Goal: Task Accomplishment & Management: Use online tool/utility

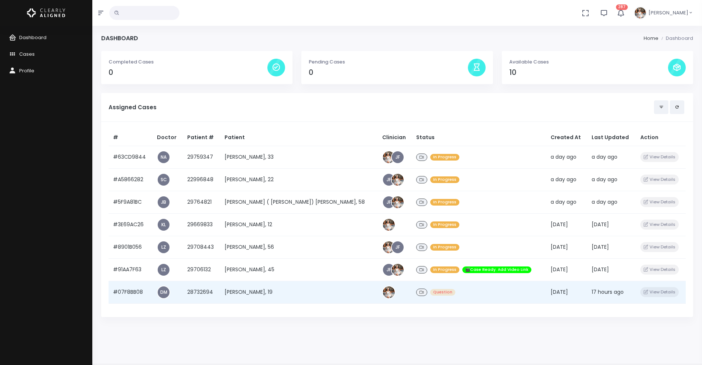
click at [124, 293] on td "#07F8BB08" at bounding box center [131, 292] width 44 height 23
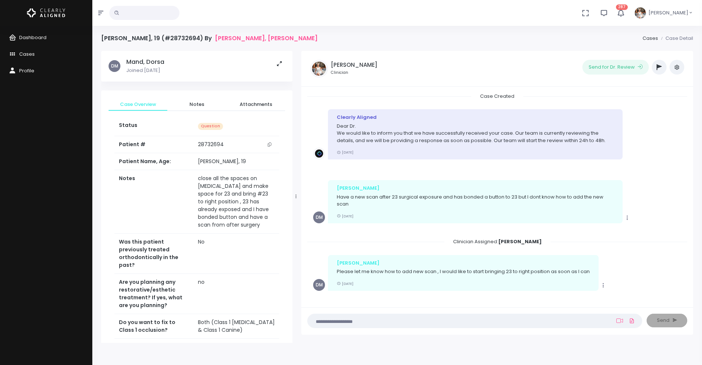
scroll to position [569, 0]
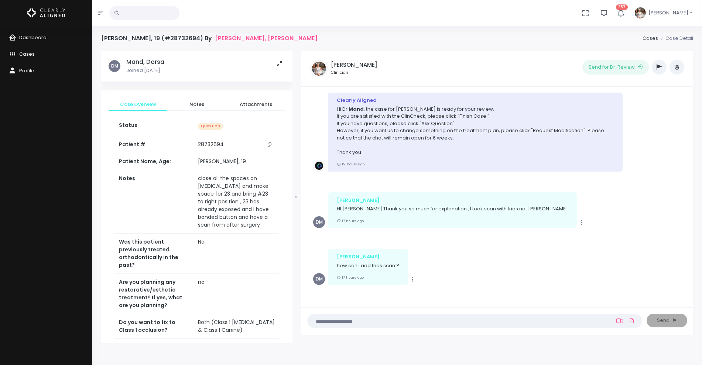
click at [339, 323] on textarea at bounding box center [460, 321] width 297 height 8
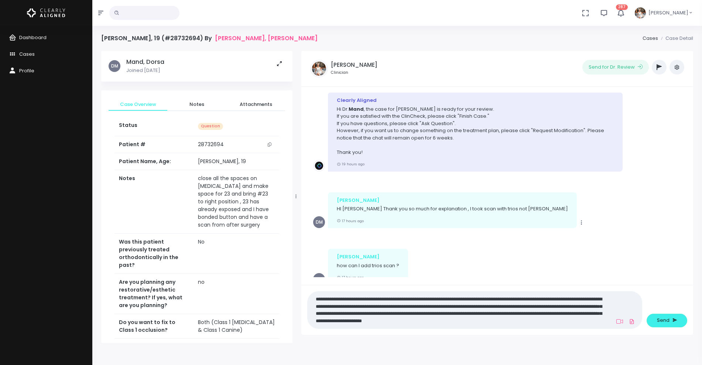
scroll to position [0, 0]
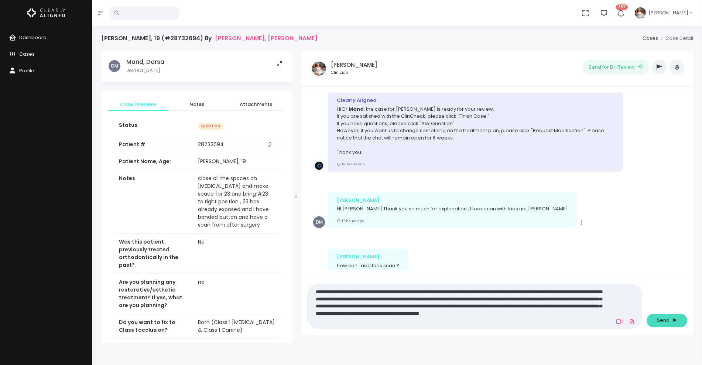
type textarea "**********"
click at [665, 317] on span "Send" at bounding box center [663, 320] width 13 height 7
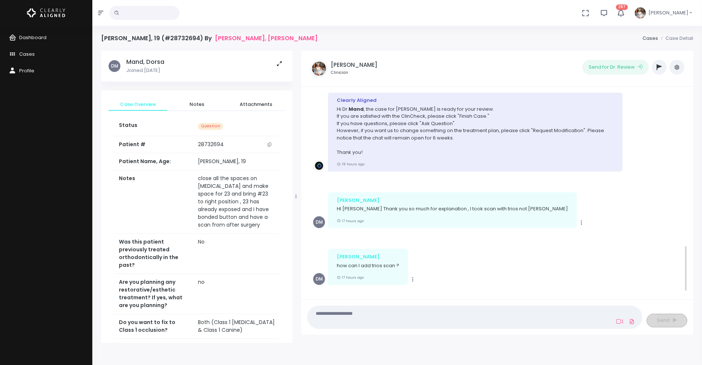
scroll to position [662, 0]
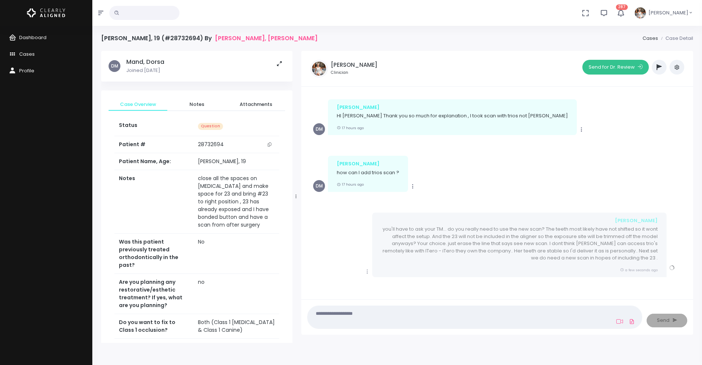
click at [634, 67] on button "Send for Dr. Review" at bounding box center [616, 67] width 67 height 15
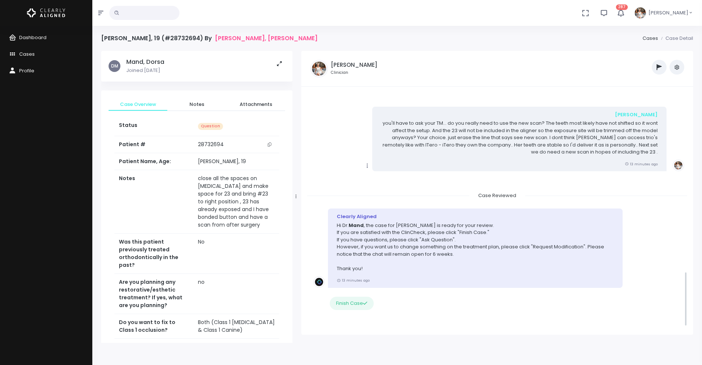
scroll to position [803, 0]
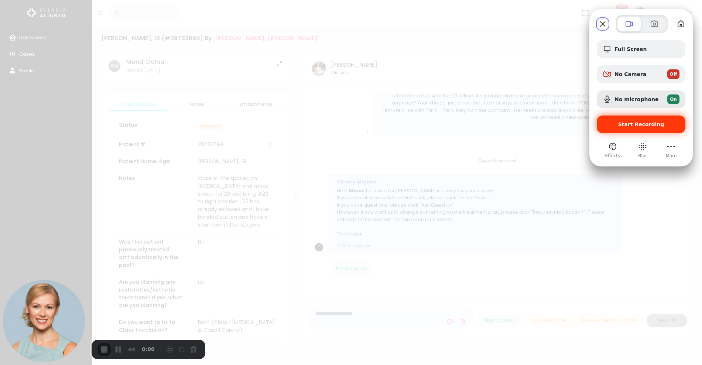
click at [649, 128] on div "Start Recording" at bounding box center [641, 125] width 89 height 18
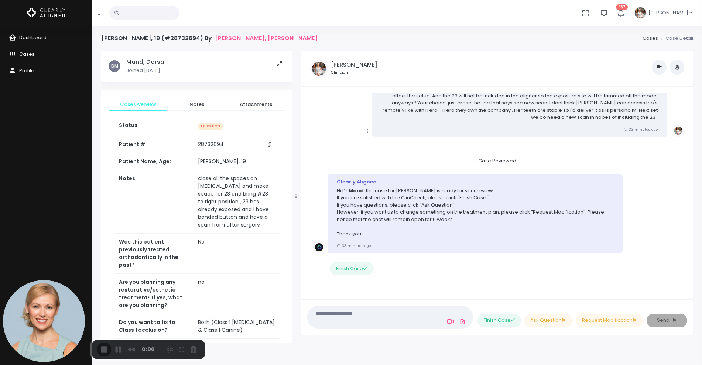
drag, startPoint x: 649, startPoint y: 128, endPoint x: 531, endPoint y: 118, distance: 119.0
